Goal: Check status

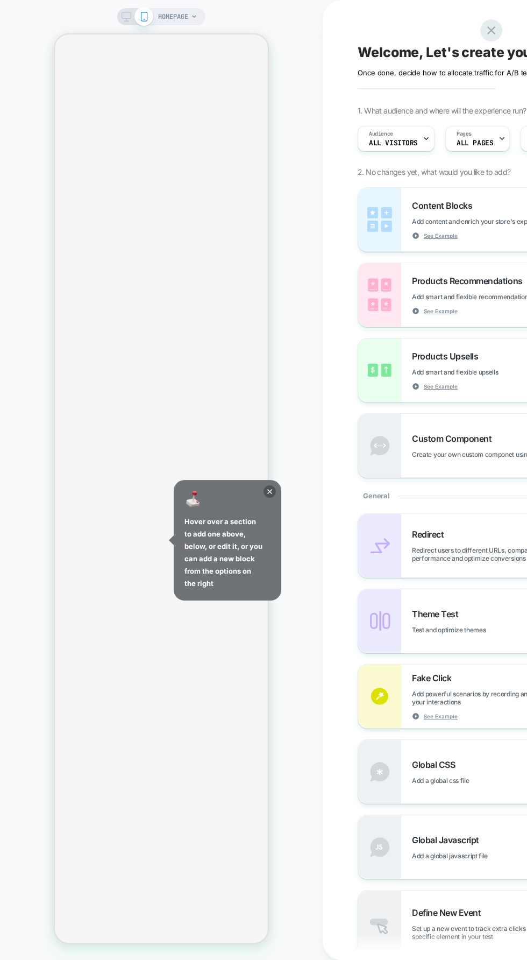
click at [491, 30] on icon at bounding box center [492, 30] width 8 height 8
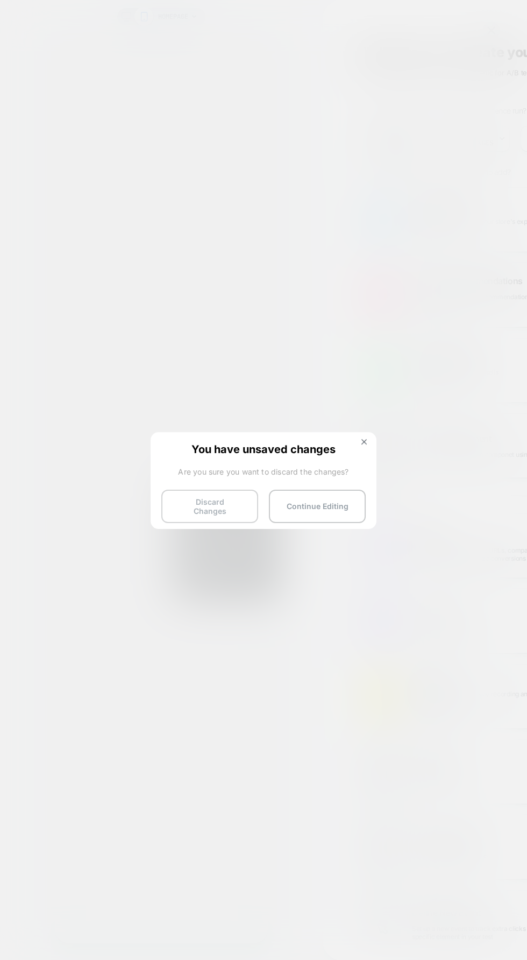
click at [248, 507] on button "Discard Changes" at bounding box center [209, 506] width 97 height 33
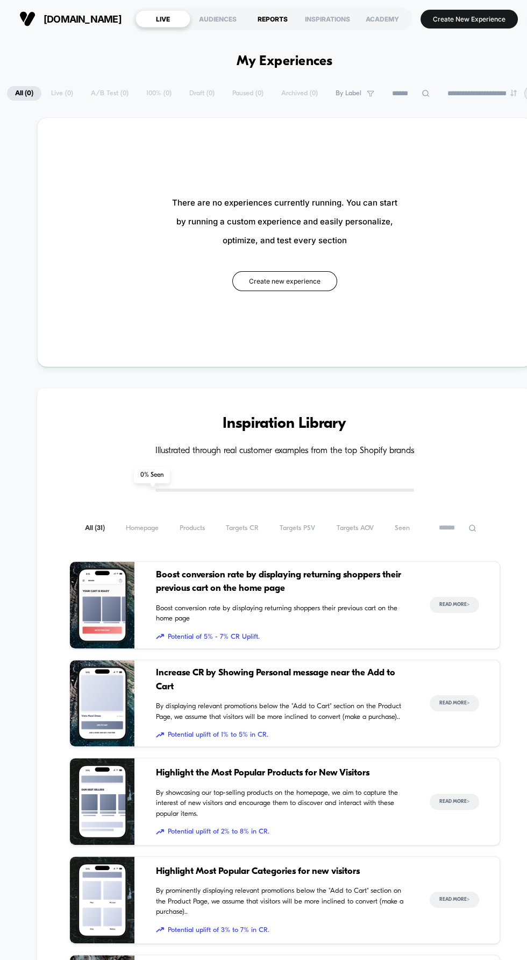
click at [300, 13] on div "REPORTS" at bounding box center [272, 18] width 55 height 17
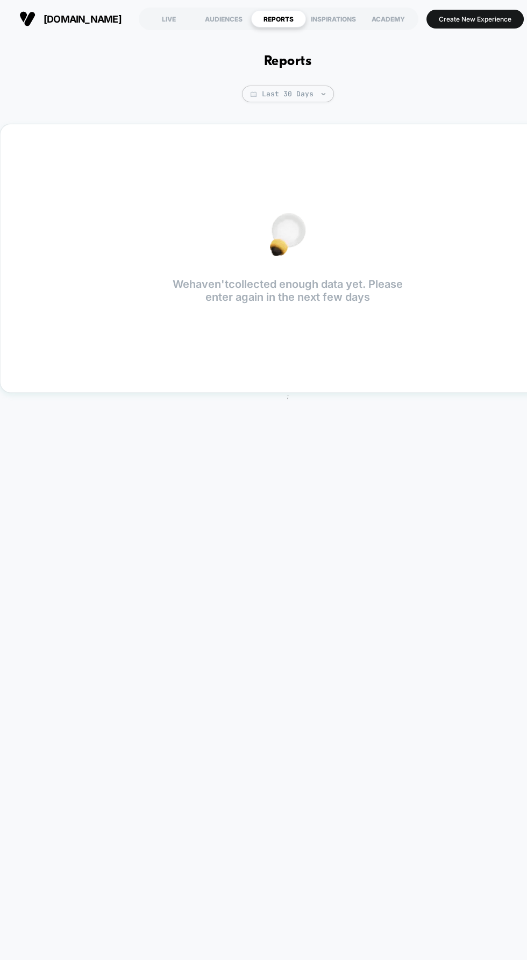
click at [515, 710] on div "Reports Last 30 Days We haven't collected enough data yet. Please enter again i…" at bounding box center [288, 494] width 576 height 912
click at [513, 718] on div "Reports Last 30 Days We haven't collected enough data yet. Please enter again i…" at bounding box center [288, 494] width 576 height 912
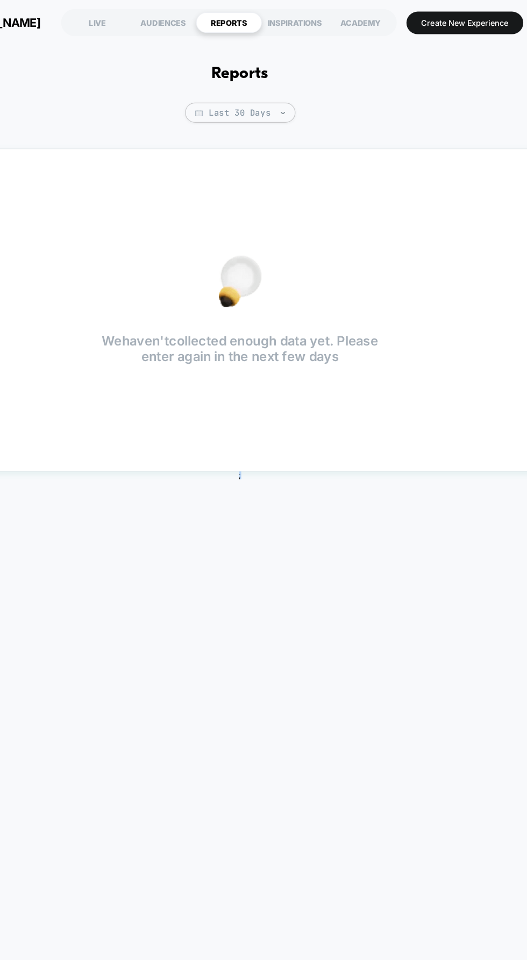
click at [517, 631] on div "Reports Last 30 Days We haven't collected enough data yet. Please enter again i…" at bounding box center [288, 494] width 576 height 912
click at [520, 757] on div "Reports Last 30 Days We haven't collected enough data yet. Please enter again i…" at bounding box center [288, 494] width 576 height 912
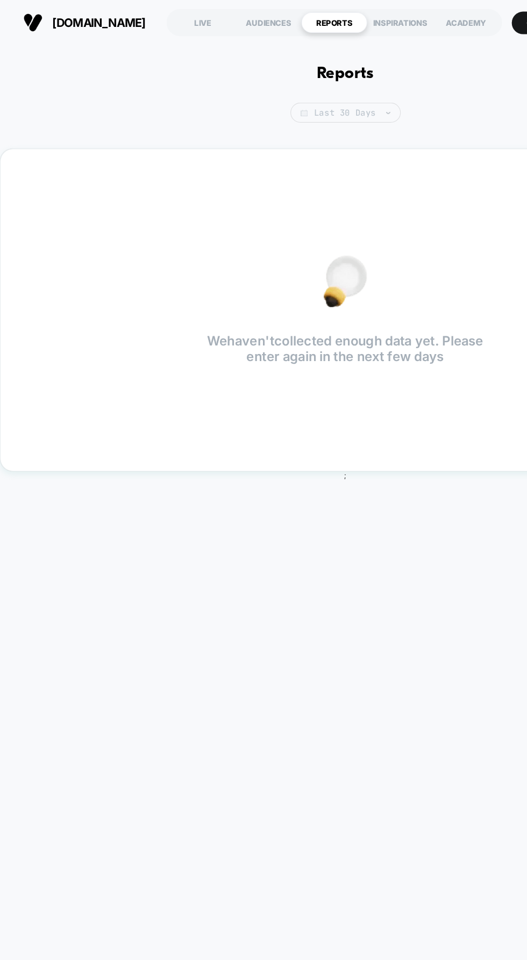
click at [257, 94] on img at bounding box center [254, 93] width 6 height 5
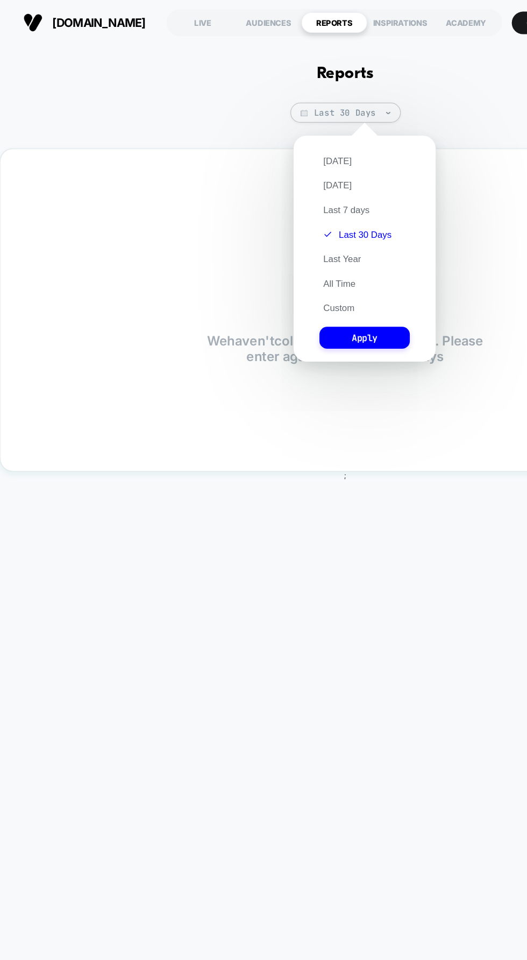
click at [158, 97] on div "Reports Last 30 Days We haven't collected enough data yet. Please enter again i…" at bounding box center [288, 494] width 576 height 912
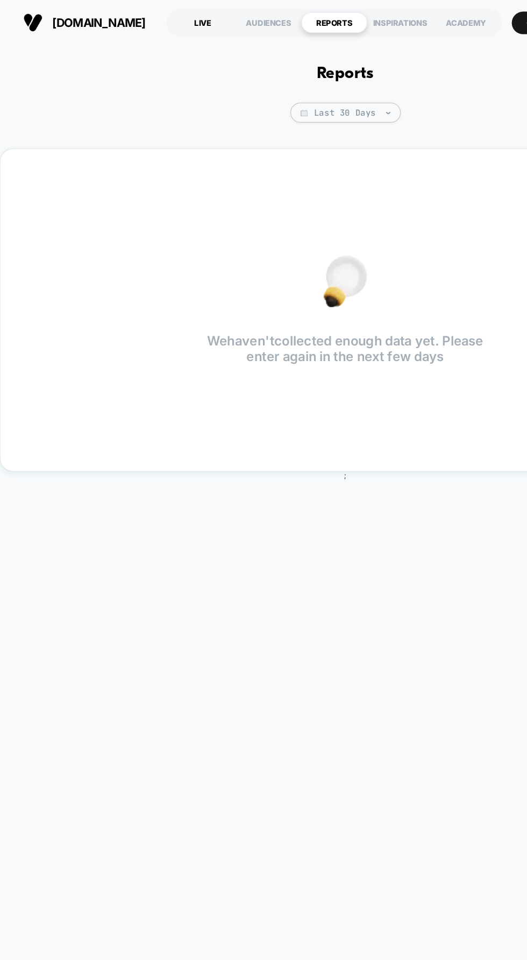
click at [185, 22] on div "LIVE" at bounding box center [169, 18] width 55 height 17
